Goal: Find specific page/section: Find specific page/section

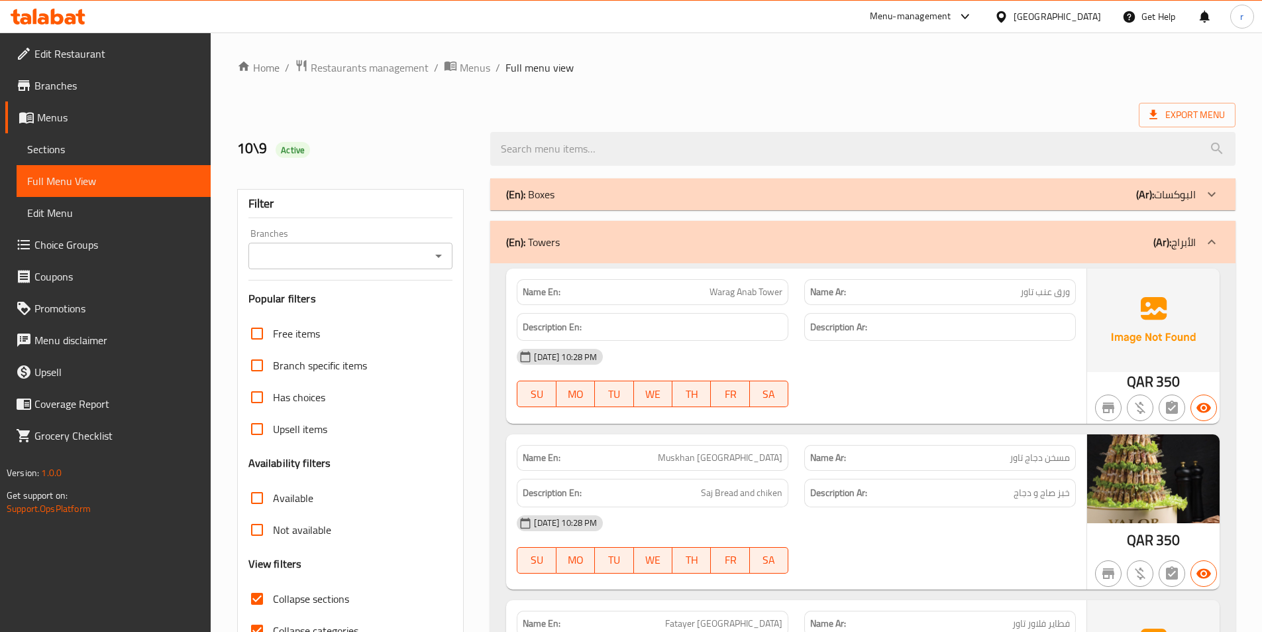
click at [1092, 31] on div "[GEOGRAPHIC_DATA]" at bounding box center [1048, 17] width 128 height 32
click at [1093, 20] on div "[GEOGRAPHIC_DATA]" at bounding box center [1057, 16] width 87 height 15
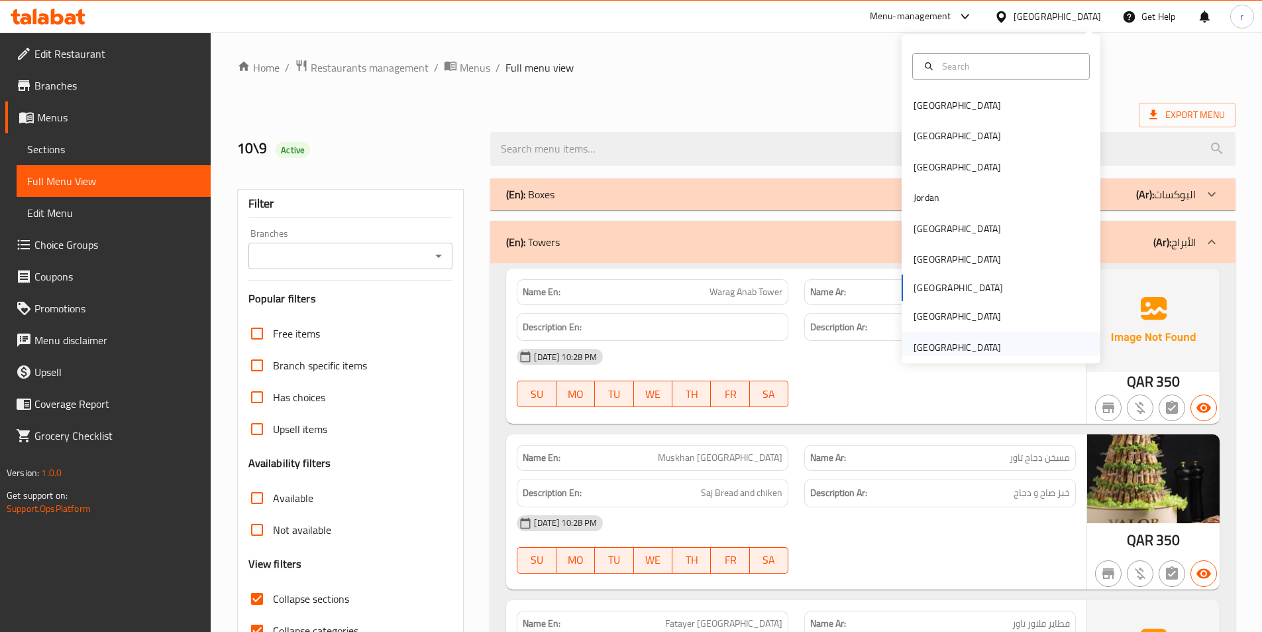
click at [966, 349] on div "[GEOGRAPHIC_DATA]" at bounding box center [957, 347] width 87 height 15
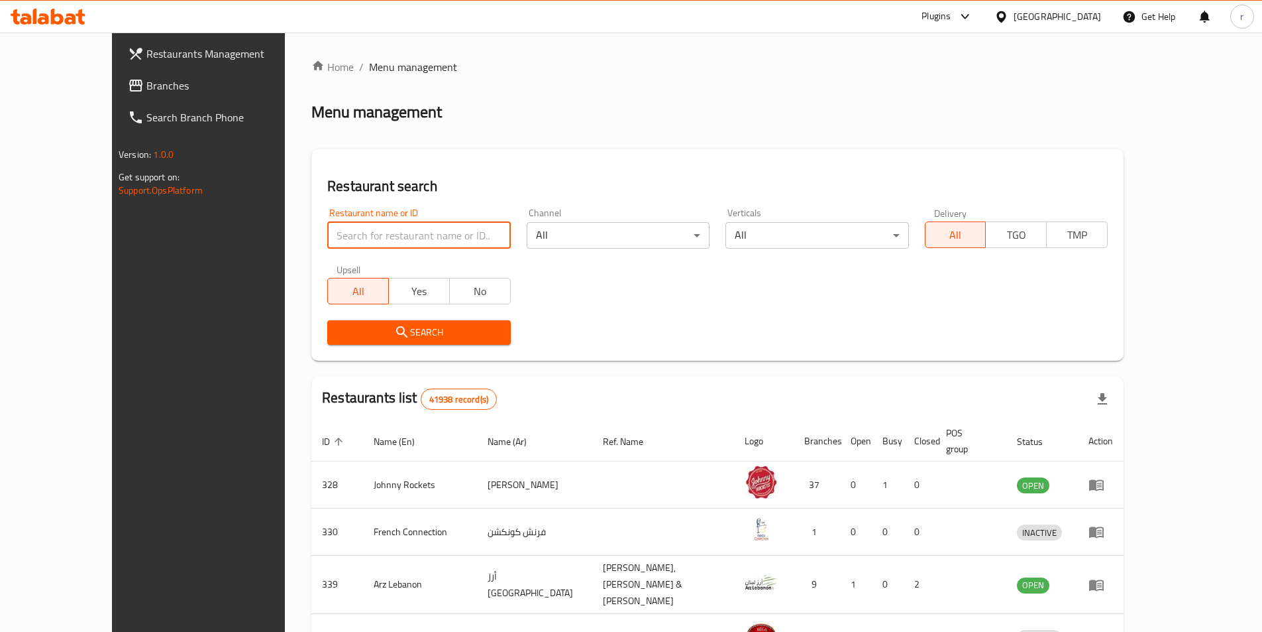
click at [327, 232] on input "search" at bounding box center [418, 235] width 183 height 27
paste input "747162"
drag, startPoint x: 262, startPoint y: 237, endPoint x: 250, endPoint y: 241, distance: 12.8
click at [319, 241] on div "Restaurant name or ID 747162 Restaurant name or ID" at bounding box center [418, 228] width 199 height 56
type input "747162"
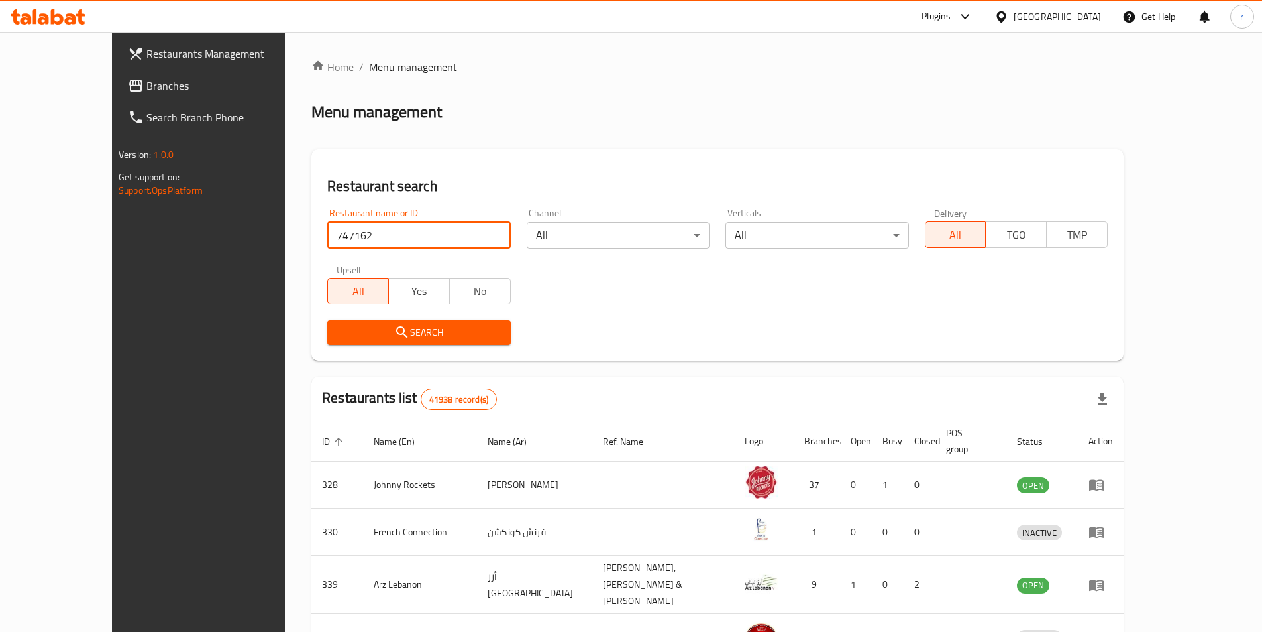
click button "Search" at bounding box center [418, 332] width 183 height 25
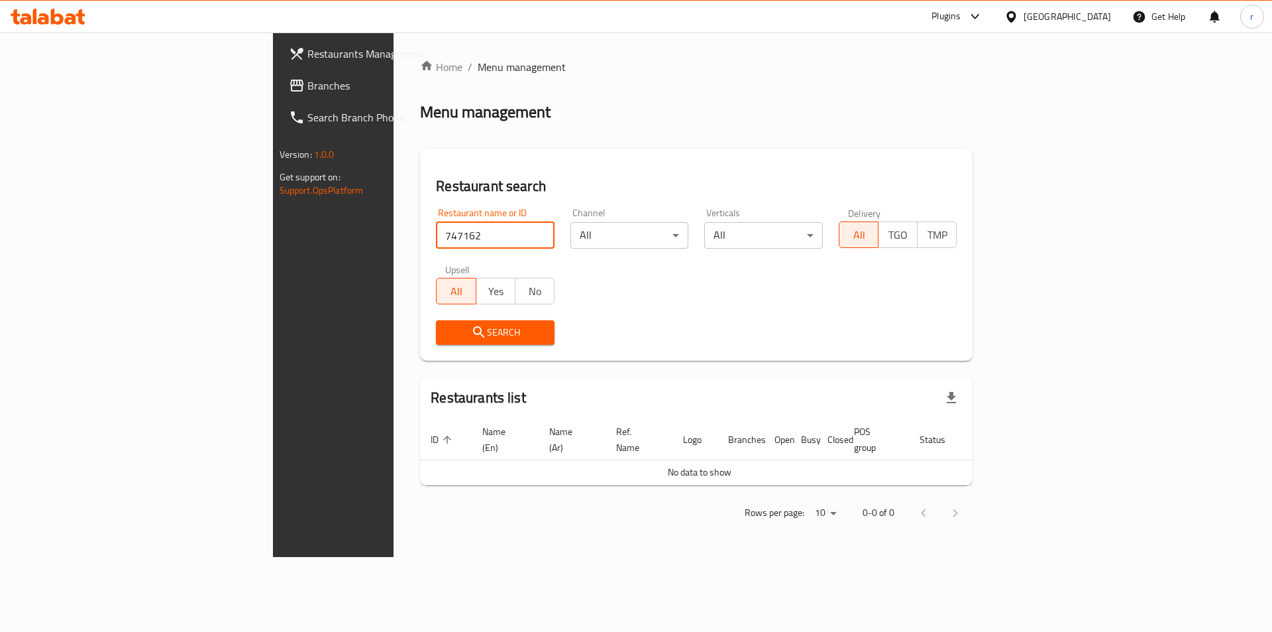
click at [307, 84] on span "Branches" at bounding box center [391, 86] width 168 height 16
